Goal: Communication & Community: Connect with others

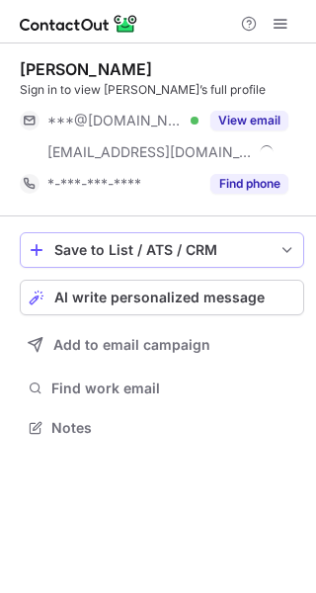
scroll to position [414, 316]
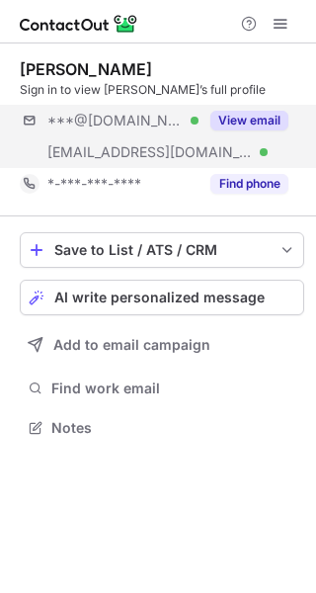
click at [238, 136] on div "***@gmail.com Verified ***@energyexemplar.com Verified View email" at bounding box center [162, 136] width 284 height 63
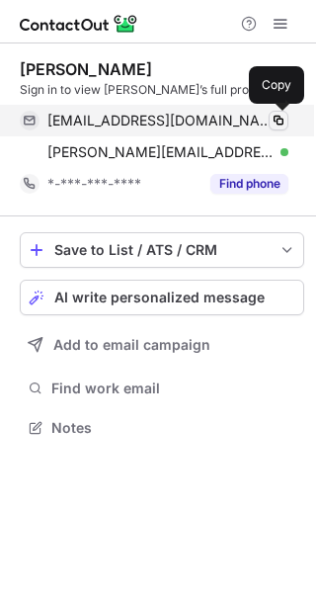
click at [275, 116] on span at bounding box center [279, 121] width 16 height 16
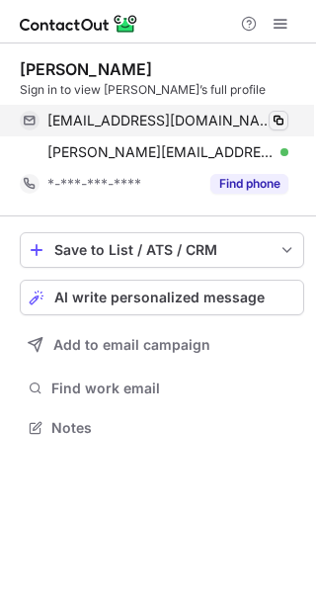
click at [275, 116] on span at bounding box center [279, 121] width 16 height 16
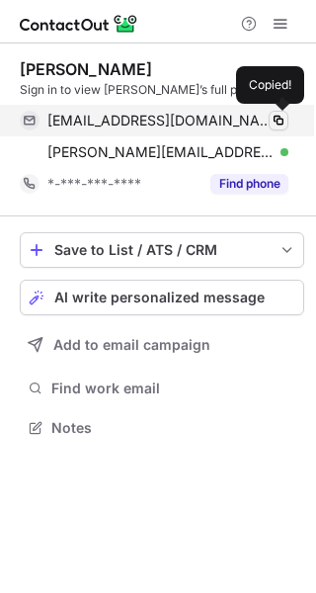
click at [275, 116] on span at bounding box center [279, 121] width 16 height 16
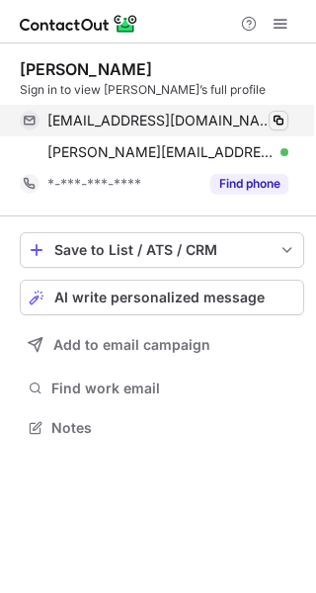
click at [275, 116] on span at bounding box center [279, 121] width 16 height 16
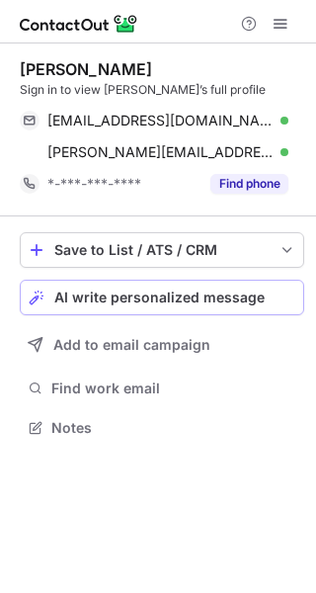
click at [138, 289] on span "AI write personalized message" at bounding box center [159, 297] width 210 height 16
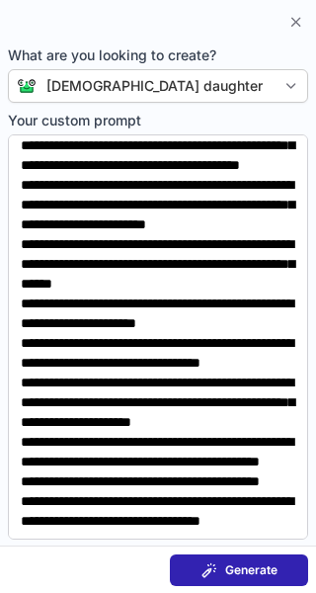
scroll to position [324, 0]
click at [203, 578] on button "Generate" at bounding box center [239, 570] width 138 height 32
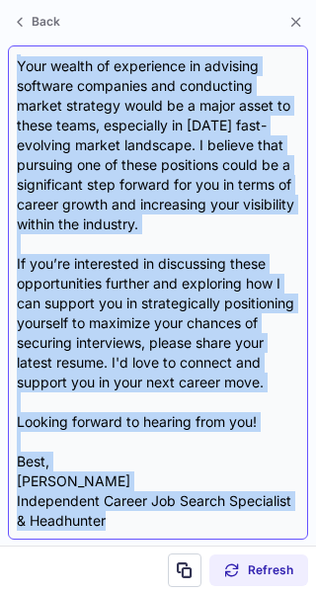
scroll to position [729, 0]
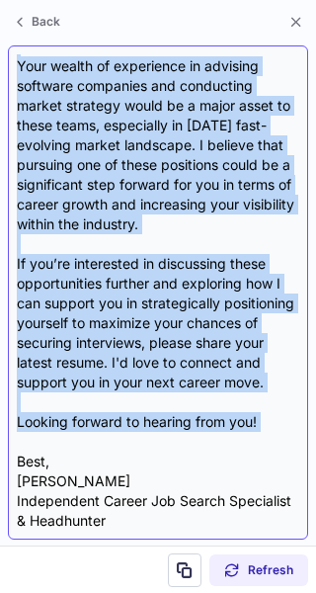
drag, startPoint x: 15, startPoint y: 205, endPoint x: 282, endPoint y: 440, distance: 354.9
click at [282, 440] on div "Subject: Exciting Opportunities Aligned with Your Expertise!** Body: ** Hi Dere…" at bounding box center [158, 292] width 300 height 494
copy div "Hi Derek, I hope this message finds you well. I recently had the pleasure of re…"
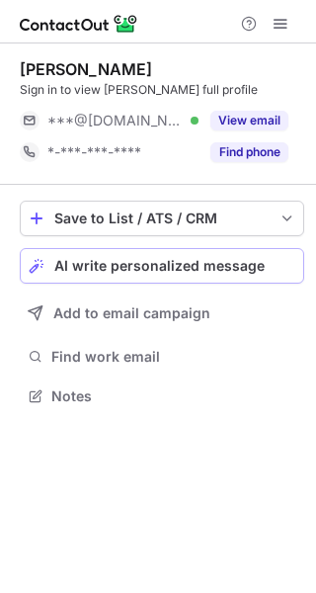
scroll to position [382, 316]
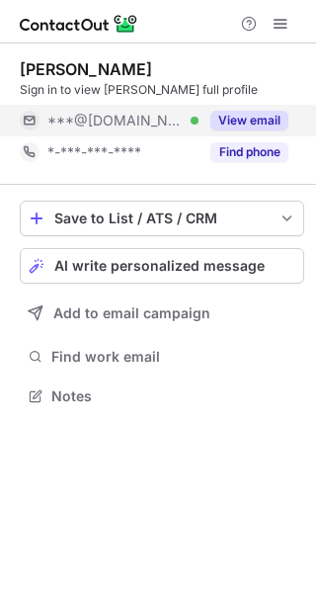
click at [272, 121] on button "View email" at bounding box center [249, 121] width 78 height 20
click at [272, 121] on div "***@[DOMAIN_NAME]" at bounding box center [167, 121] width 241 height 18
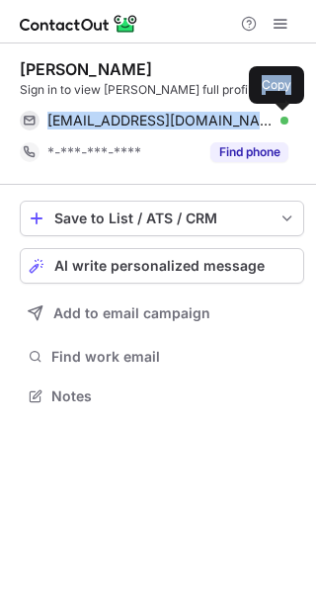
click at [272, 121] on span at bounding box center [279, 121] width 16 height 16
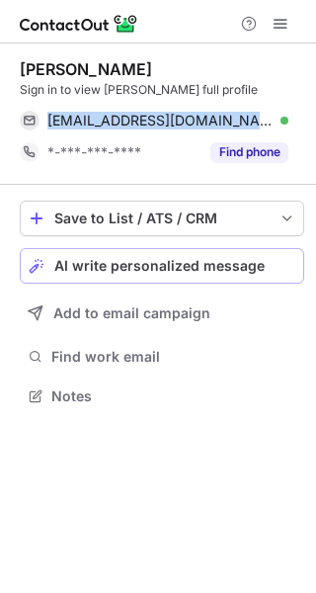
click at [221, 274] on span "AI write personalized message" at bounding box center [159, 266] width 210 height 16
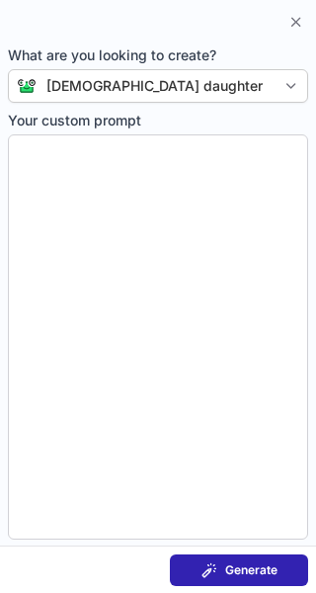
type textarea "**********"
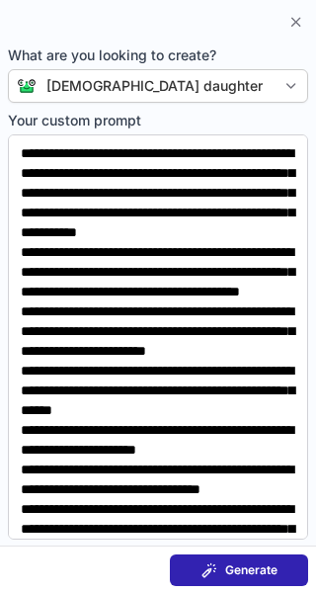
click at [246, 571] on span "Generate" at bounding box center [251, 570] width 52 height 16
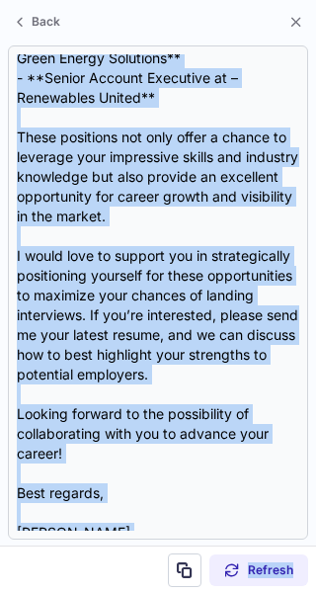
scroll to position [788, 0]
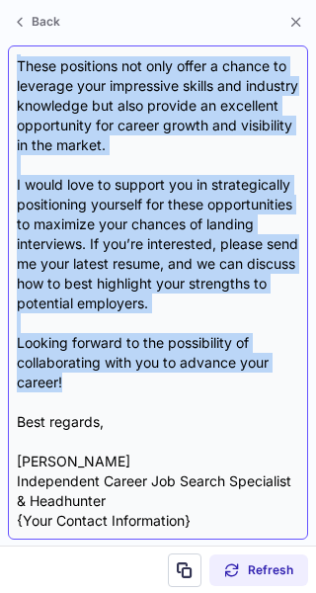
drag, startPoint x: 19, startPoint y: 200, endPoint x: 251, endPoint y: 382, distance: 295.4
click at [251, 382] on div "Subject: ** Unlock Your Next Career Opportunity in Sales! Body: ** Hi Scott, I …" at bounding box center [158, 292] width 282 height 476
copy div "Hi Scott, I hope this message finds you well! I recently had the pleasure of re…"
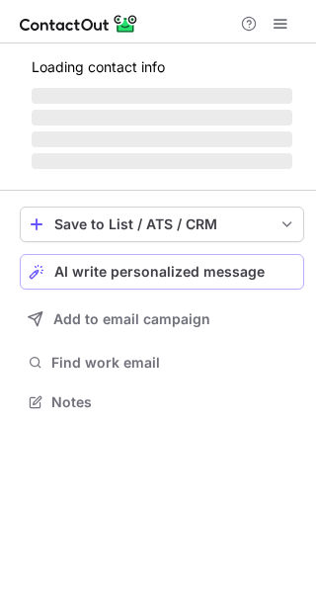
scroll to position [382, 316]
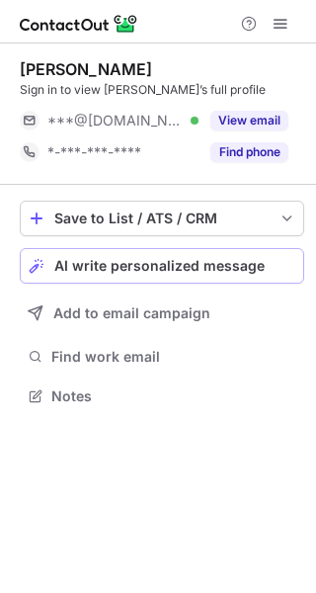
click at [164, 268] on span "AI write personalized message" at bounding box center [159, 266] width 210 height 16
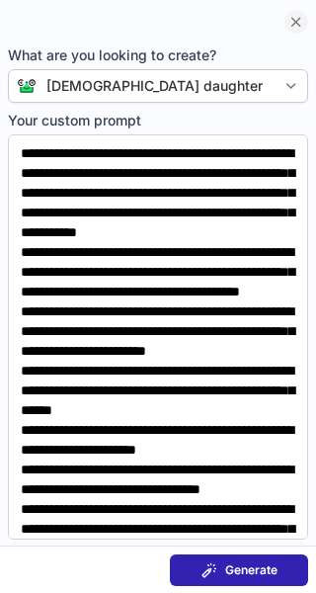
click at [292, 17] on span at bounding box center [296, 22] width 16 height 16
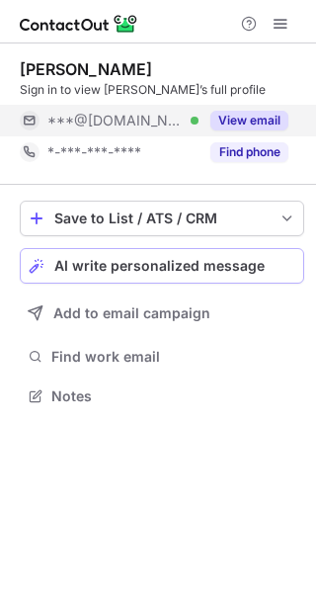
click at [250, 122] on button "View email" at bounding box center [249, 121] width 78 height 20
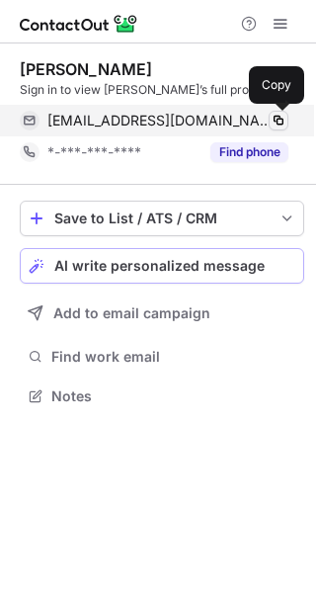
click at [278, 121] on span at bounding box center [279, 121] width 16 height 16
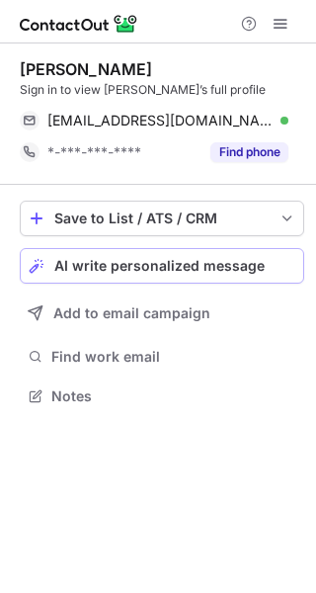
click at [139, 264] on span "AI write personalized message" at bounding box center [159, 266] width 210 height 16
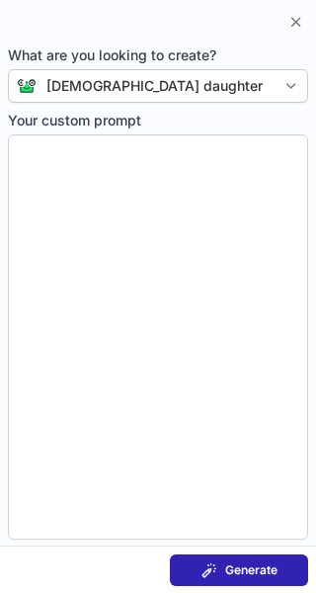
type textarea "**********"
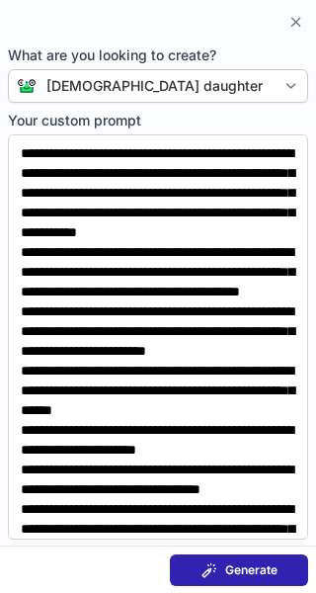
click at [227, 578] on button "Generate" at bounding box center [239, 570] width 138 height 32
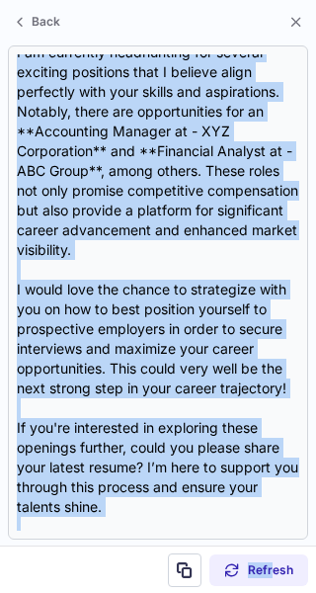
scroll to position [768, 0]
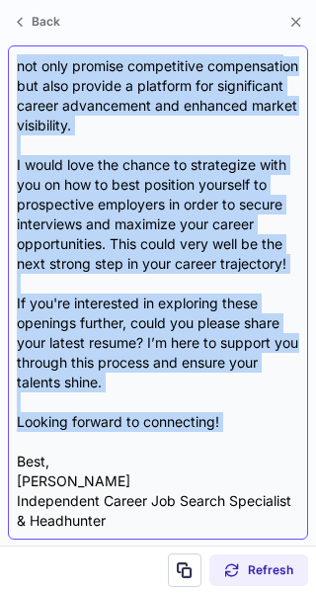
drag, startPoint x: 16, startPoint y: 204, endPoint x: 211, endPoint y: 435, distance: 302.0
click at [211, 435] on div "Subject: Exciting Career Opportunities Tailored for You!** Body: ** Hi Ifeoma, …" at bounding box center [158, 292] width 300 height 494
copy div "Hi Ifeoma, I hope this message finds you well! I recently had the pleasure of r…"
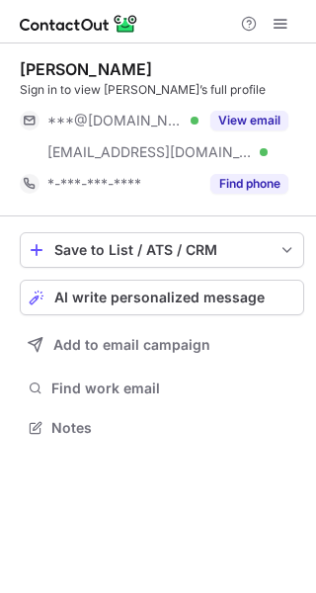
scroll to position [414, 316]
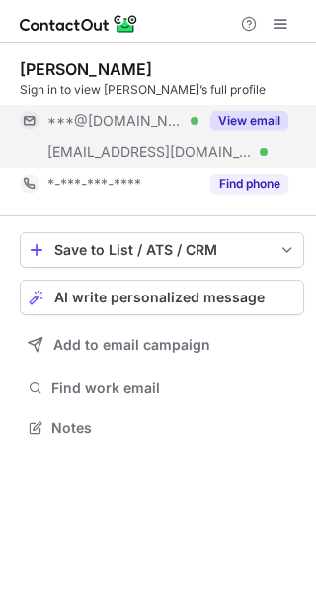
click at [248, 127] on button "View email" at bounding box center [249, 121] width 78 height 20
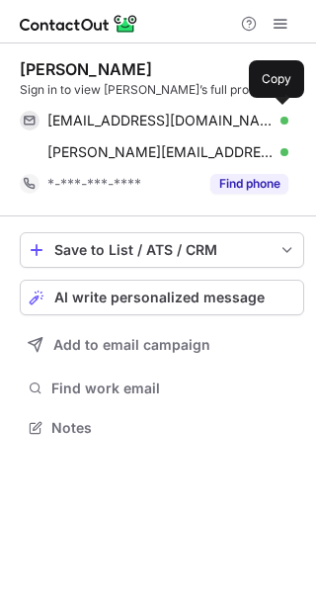
click at [248, 127] on div "s_a_malik@hotmail.com Verified" at bounding box center [167, 121] width 241 height 18
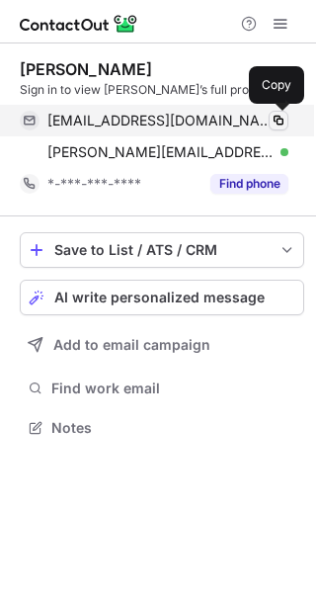
click at [279, 120] on span at bounding box center [279, 121] width 16 height 16
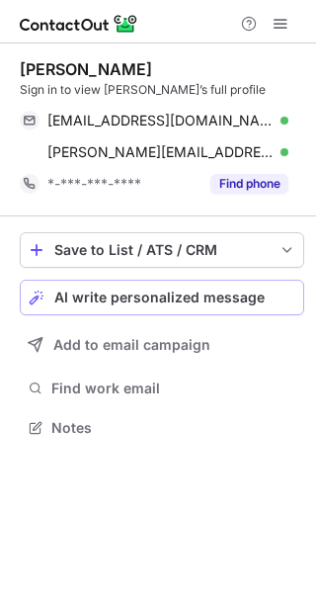
click at [151, 305] on span "AI write personalized message" at bounding box center [159, 297] width 210 height 16
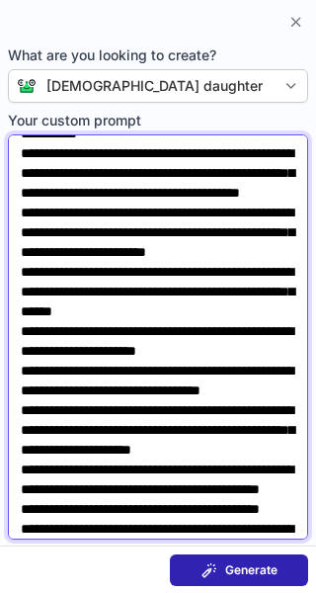
drag, startPoint x: 151, startPoint y: 305, endPoint x: 210, endPoint y: 544, distance: 246.3
click at [210, 544] on section "What are you looking to create? Jesus daughter Your custom prompt" at bounding box center [158, 293] width 316 height 506
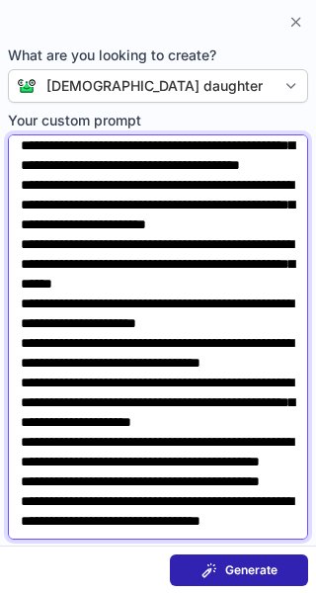
click at [276, 524] on textarea "Your custom prompt" at bounding box center [158, 336] width 300 height 405
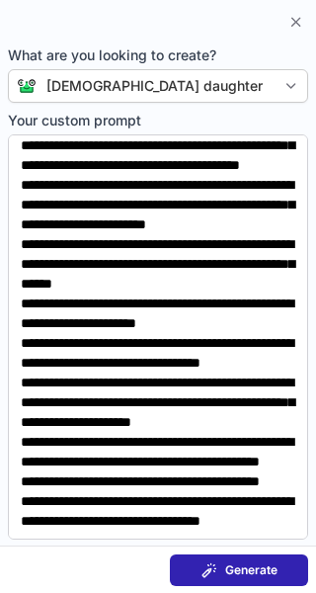
click at [275, 563] on span "Generate" at bounding box center [251, 570] width 52 height 16
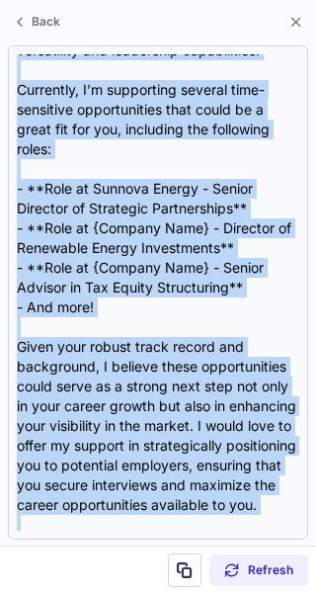
scroll to position [828, 0]
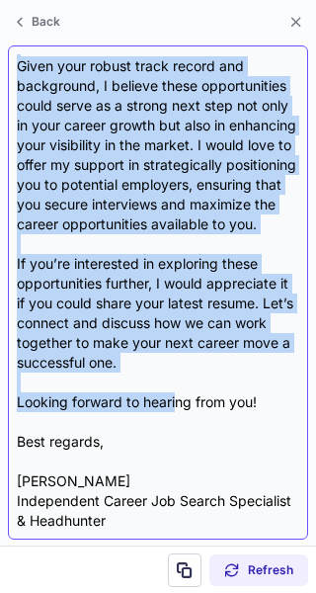
drag, startPoint x: 15, startPoint y: 202, endPoint x: 179, endPoint y: 406, distance: 262.1
click at [179, 406] on div "Subject: ** Exciting Opportunities Aligned with Your Impressive Experience! Bod…" at bounding box center [158, 292] width 300 height 494
copy div "Hi Sajid, I hope this message finds you well! My name is Vera Johnson, and I’m …"
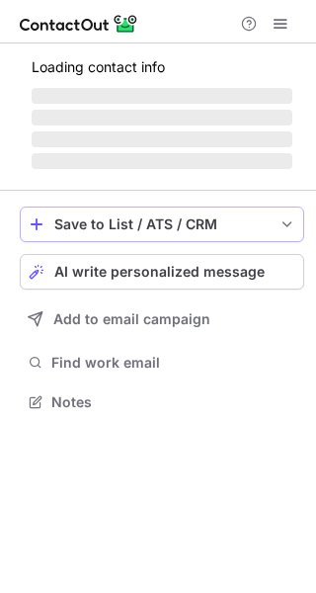
scroll to position [414, 316]
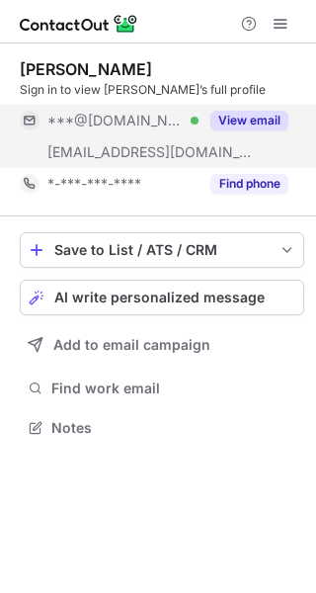
click at [248, 128] on button "View email" at bounding box center [249, 121] width 78 height 20
click at [248, 128] on div "***@[DOMAIN_NAME]" at bounding box center [167, 121] width 241 height 18
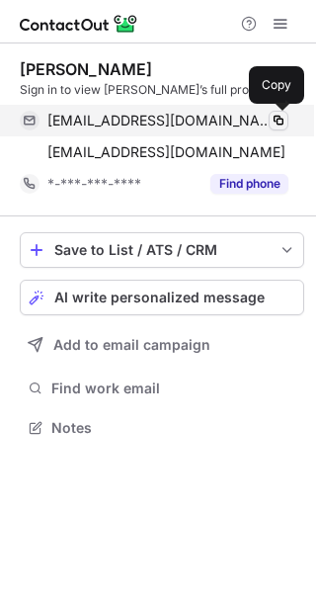
click at [282, 122] on span at bounding box center [279, 121] width 16 height 16
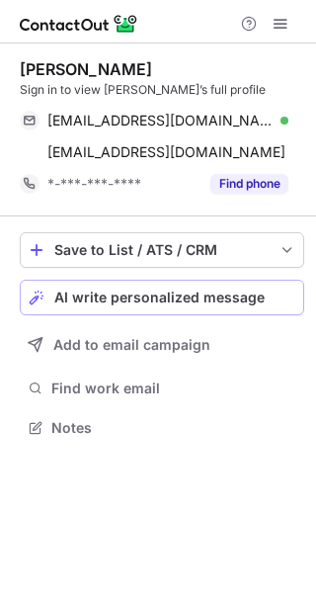
click at [259, 292] on span "AI write personalized message" at bounding box center [159, 297] width 210 height 16
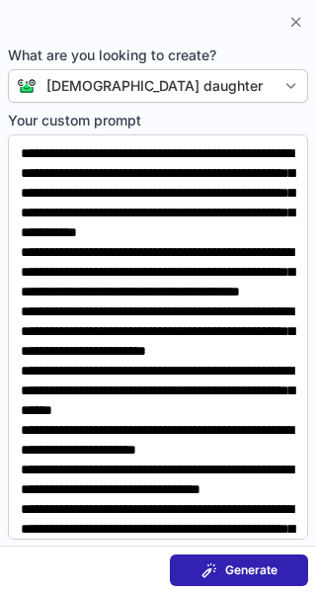
click at [231, 577] on span "Generate" at bounding box center [251, 570] width 52 height 16
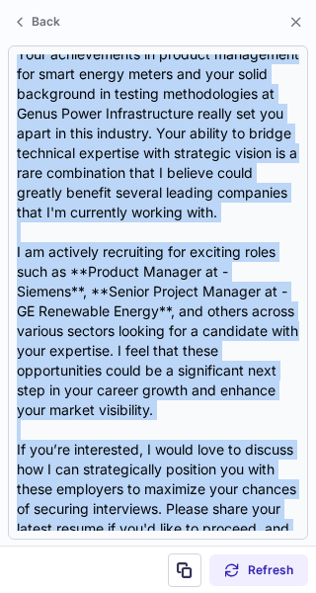
scroll to position [610, 0]
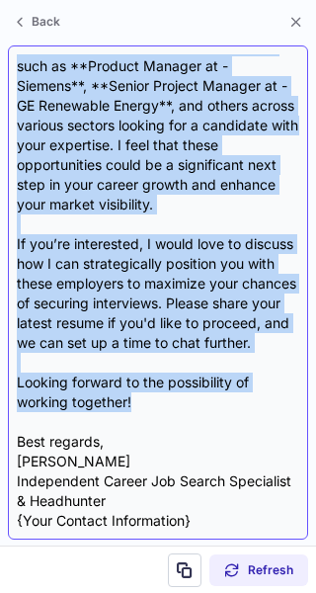
drag, startPoint x: 16, startPoint y: 210, endPoint x: 148, endPoint y: 401, distance: 232.1
click at [148, 401] on div "Subject: Exciting Career Opportunities in Product Management** Body: ** Hi Varu…" at bounding box center [158, 292] width 300 height 494
copy div "Hi Varun, I hope this message finds you well! My name is Vera Johnson, and I’m …"
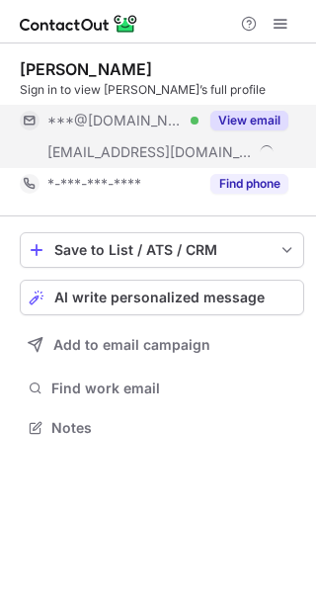
scroll to position [414, 316]
click at [281, 120] on button "View email" at bounding box center [249, 121] width 78 height 20
click at [281, 120] on div "***@[DOMAIN_NAME]" at bounding box center [167, 121] width 241 height 18
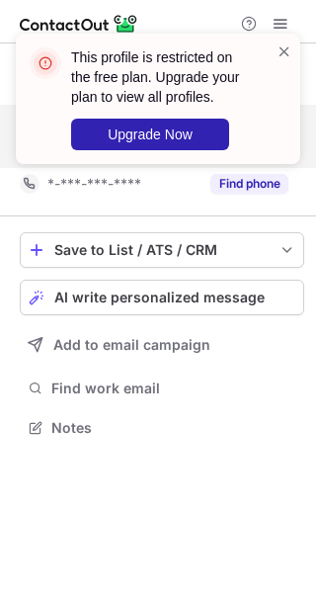
click at [281, 120] on div "This profile is restricted on the free plan. Upgrade your plan to view all prof…" at bounding box center [158, 296] width 316 height 593
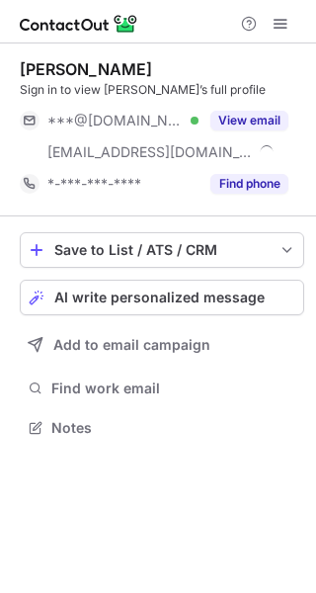
scroll to position [414, 316]
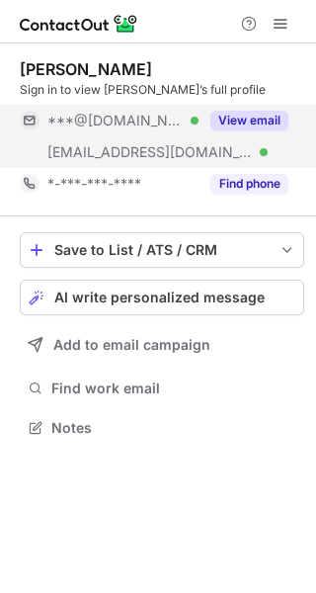
click at [270, 118] on button "View email" at bounding box center [249, 121] width 78 height 20
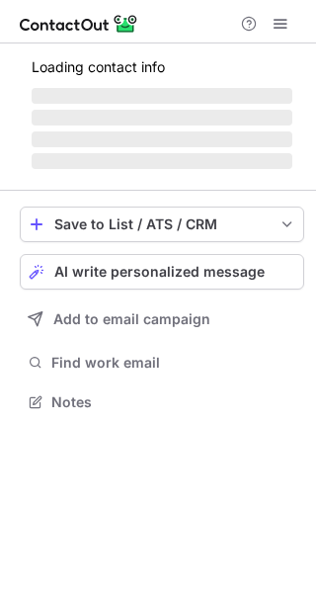
scroll to position [382, 316]
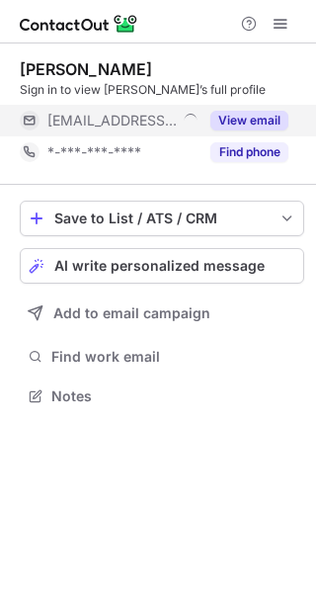
click at [226, 123] on button "View email" at bounding box center [249, 121] width 78 height 20
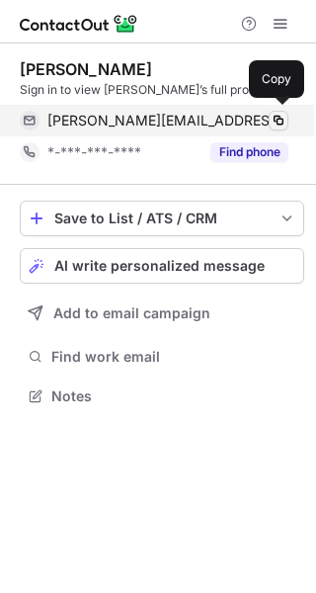
scroll to position [382, 316]
click at [278, 122] on span at bounding box center [279, 121] width 16 height 16
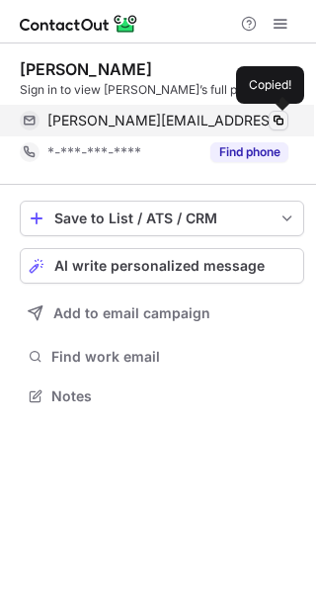
click at [278, 122] on span at bounding box center [279, 121] width 16 height 16
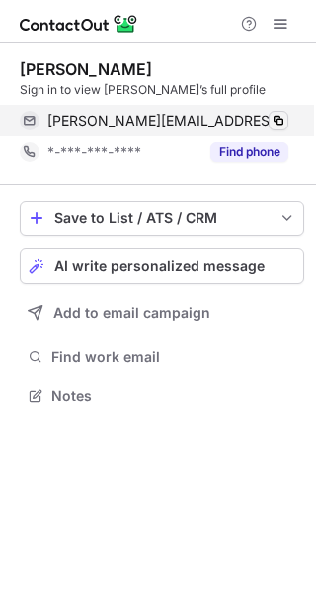
click at [278, 122] on span at bounding box center [279, 121] width 16 height 16
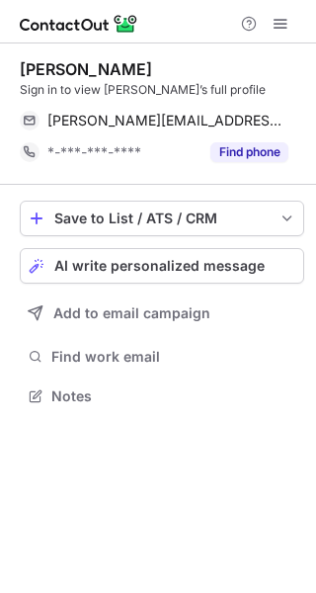
click at [230, 285] on div "Save to List / ATS / CRM List Select Lever Connect Greenhouse Connect Salesforc…" at bounding box center [162, 305] width 284 height 241
click at [222, 278] on button "AI write personalized message" at bounding box center [162, 266] width 284 height 36
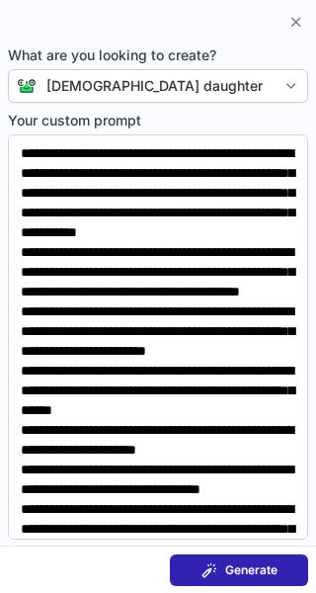
click at [229, 574] on span "Generate" at bounding box center [251, 570] width 52 height 16
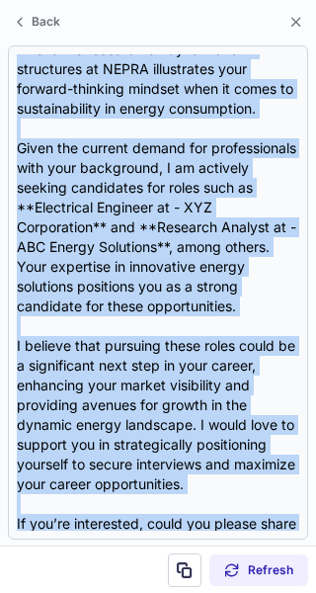
scroll to position [808, 0]
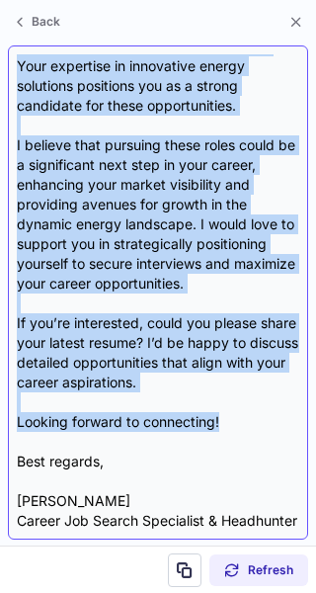
drag, startPoint x: 16, startPoint y: 207, endPoint x: 229, endPoint y: 411, distance: 294.8
click at [229, 411] on div "Subject: Exciting Career Opportunities Tailored for Your Expertise!** Body: ** …" at bounding box center [158, 292] width 300 height 494
copy div "Hi Haseeb, I hope this message finds you well. My name is Vera Johnson, and I’m…"
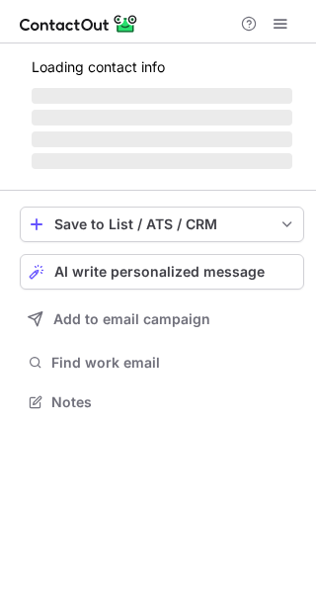
scroll to position [414, 316]
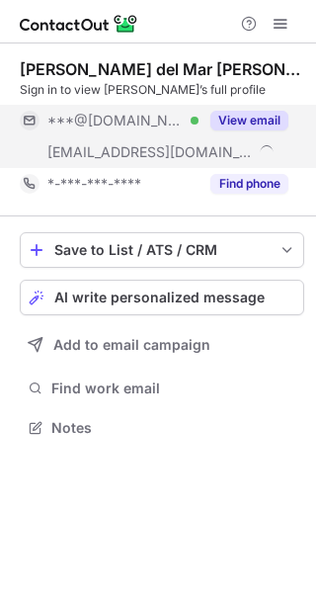
click at [263, 129] on button "View email" at bounding box center [249, 121] width 78 height 20
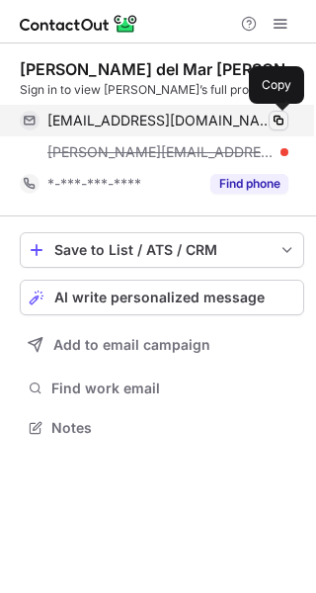
click at [276, 120] on span at bounding box center [279, 121] width 16 height 16
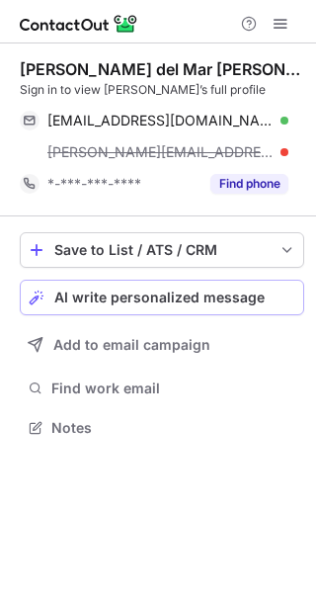
click at [272, 299] on div "AI write personalized message" at bounding box center [174, 297] width 241 height 16
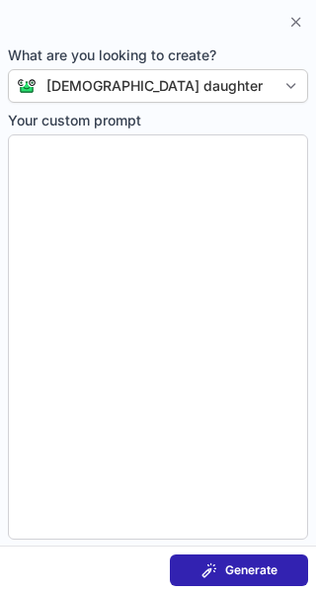
type textarea "**********"
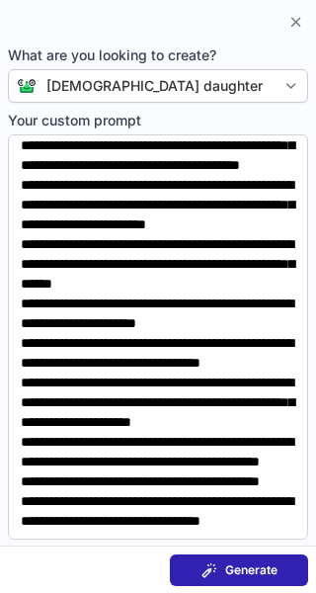
scroll to position [382, 316]
click at [268, 564] on span "Generate" at bounding box center [251, 570] width 52 height 16
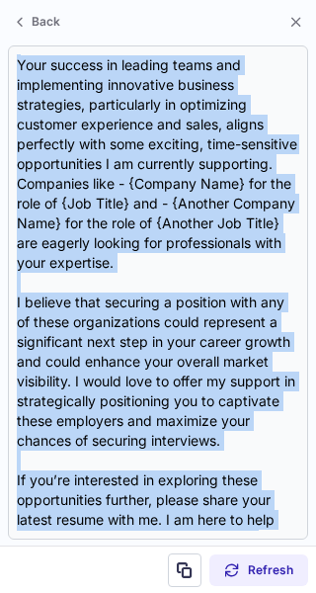
scroll to position [768, 0]
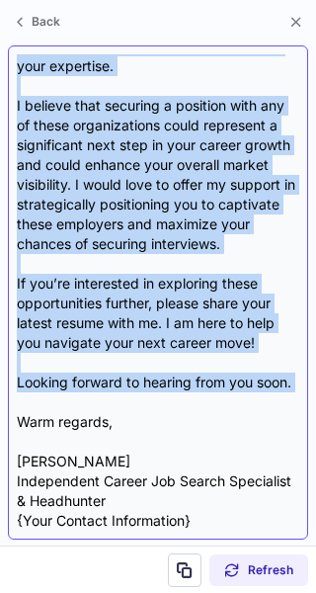
drag, startPoint x: 14, startPoint y: 207, endPoint x: 79, endPoint y: 395, distance: 198.7
click at [79, 395] on div "Subject: Exciting Opportunities Await – Let’s Connect!** Body: ** Hi [PERSON_NA…" at bounding box center [158, 292] width 300 height 494
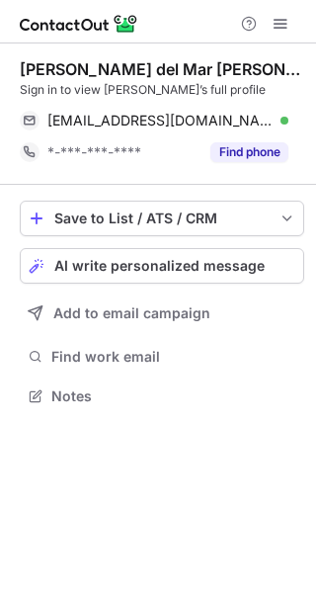
scroll to position [382, 316]
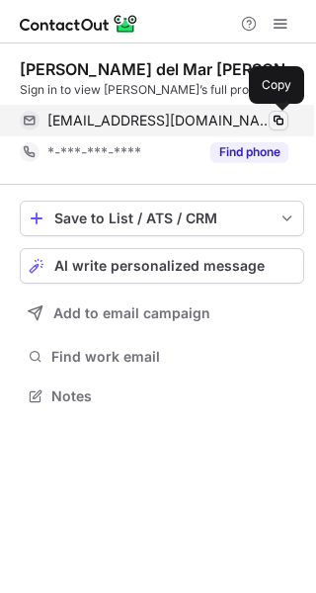
click at [279, 121] on span at bounding box center [279, 121] width 16 height 16
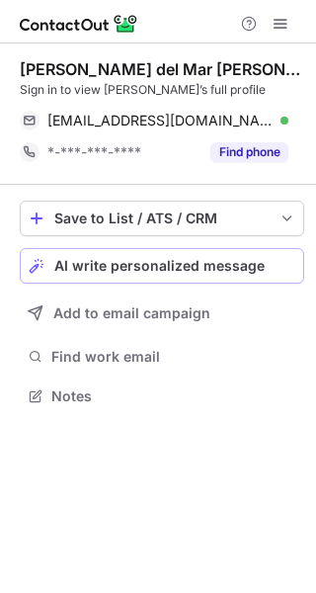
click at [273, 261] on div "AI write personalized message" at bounding box center [174, 266] width 241 height 16
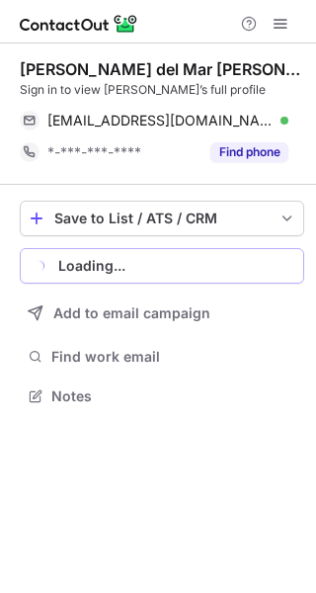
click at [273, 261] on div "Loading..." at bounding box center [176, 266] width 237 height 16
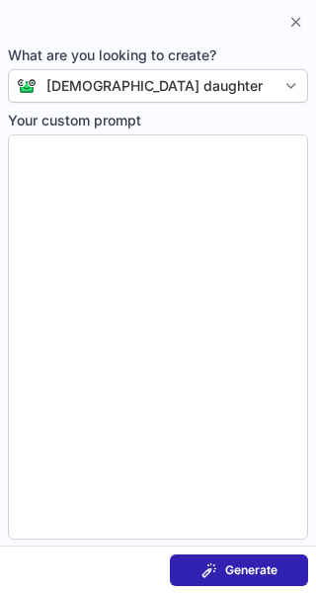
type textarea "**********"
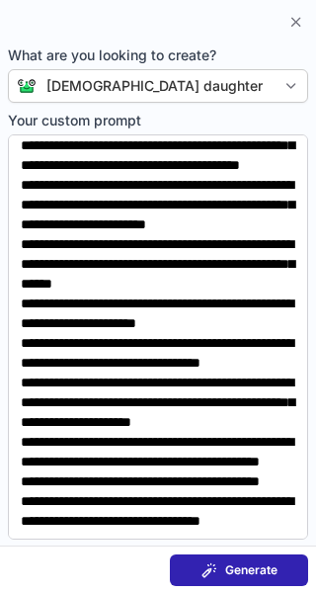
scroll to position [187, 0]
click at [233, 583] on button "Generate" at bounding box center [239, 570] width 138 height 32
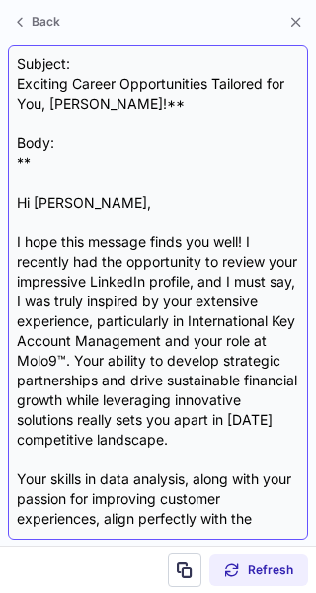
click at [26, 216] on div "Subject: Exciting Career Opportunities Tailored for You, Maria!** Body: ** Hi M…" at bounding box center [158, 292] width 282 height 476
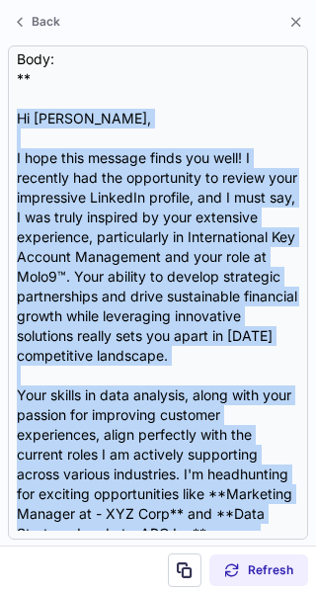
scroll to position [571, 0]
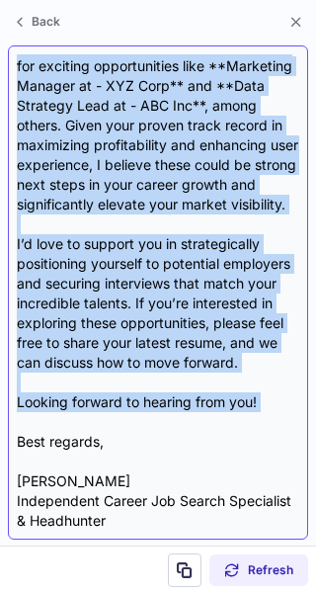
drag, startPoint x: 10, startPoint y: 202, endPoint x: 189, endPoint y: 424, distance: 285.2
click at [189, 424] on div "Subject: Exciting Career Opportunities Tailored for You, Maria!** Body: ** Hi M…" at bounding box center [158, 292] width 300 height 494
copy div "Hi Maria, I hope this message finds you well! I recently had the opportunity to…"
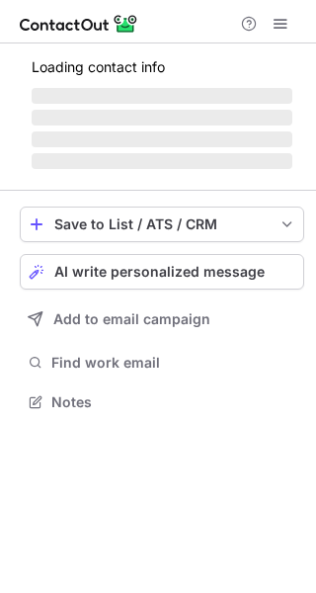
scroll to position [414, 316]
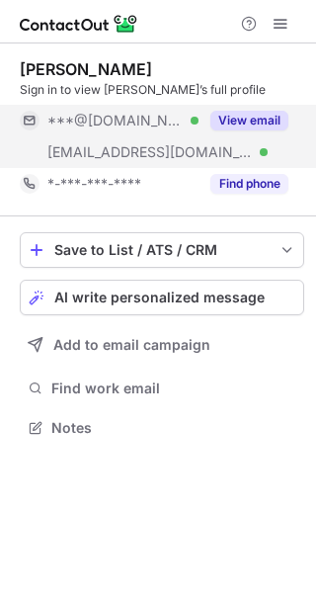
drag, startPoint x: 241, startPoint y: 147, endPoint x: 238, endPoint y: 127, distance: 20.0
click at [238, 127] on div "***@[DOMAIN_NAME] Verified [EMAIL_ADDRESS][DOMAIN_NAME] Verified View email" at bounding box center [162, 136] width 284 height 63
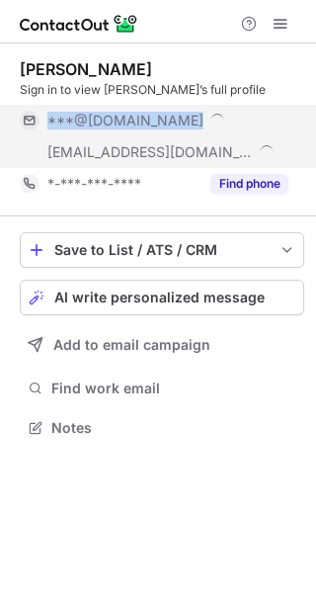
click at [238, 127] on div "***@[DOMAIN_NAME]" at bounding box center [167, 121] width 241 height 18
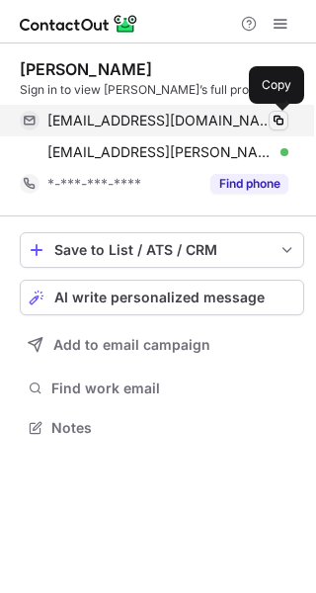
click at [282, 125] on span at bounding box center [279, 121] width 16 height 16
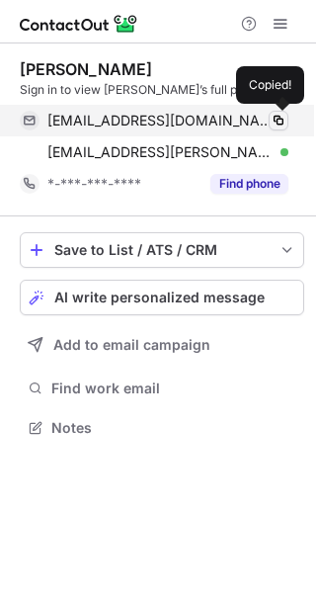
click at [282, 125] on span at bounding box center [279, 121] width 16 height 16
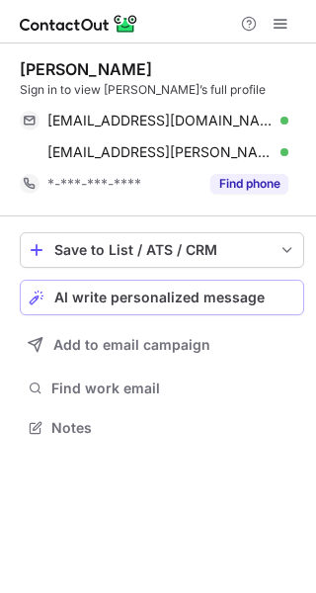
drag, startPoint x: 282, startPoint y: 125, endPoint x: 200, endPoint y: 290, distance: 184.2
click at [200, 290] on span "AI write personalized message" at bounding box center [159, 297] width 210 height 16
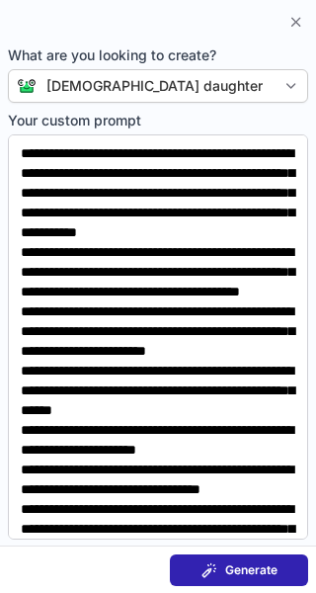
scroll to position [324, 0]
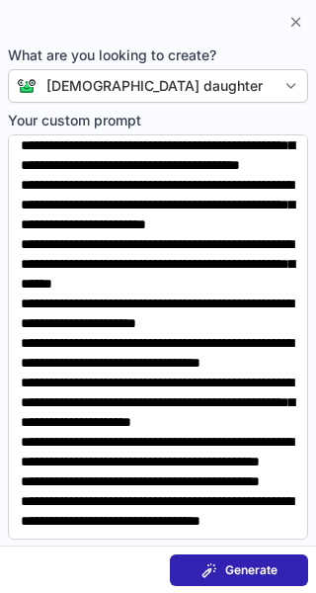
click at [240, 590] on section "Generate" at bounding box center [158, 568] width 316 height 47
click at [262, 562] on span "Generate" at bounding box center [251, 570] width 52 height 16
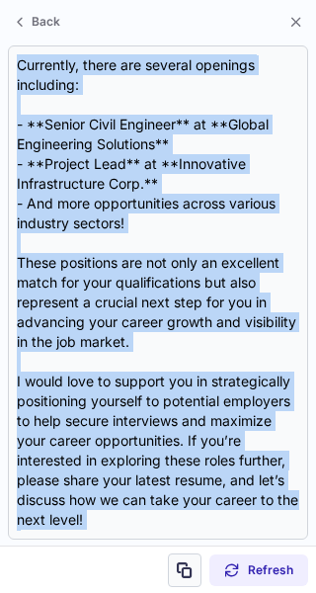
scroll to position [689, 0]
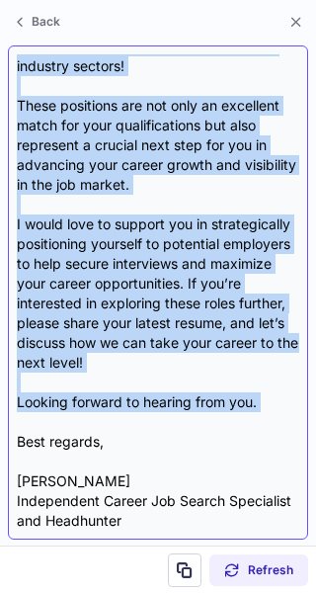
drag, startPoint x: 18, startPoint y: 202, endPoint x: 125, endPoint y: 415, distance: 239.0
click at [125, 415] on div "Subject: ** Exciting Career Opportunities Tailored for You! Body: ** Hi [PERSON…" at bounding box center [158, 292] width 282 height 476
copy div "Lo Ipsumd, S amet cons adipisc elits doe temp! I utlabore etd mag aliqua en adm…"
